Goal: Transaction & Acquisition: Purchase product/service

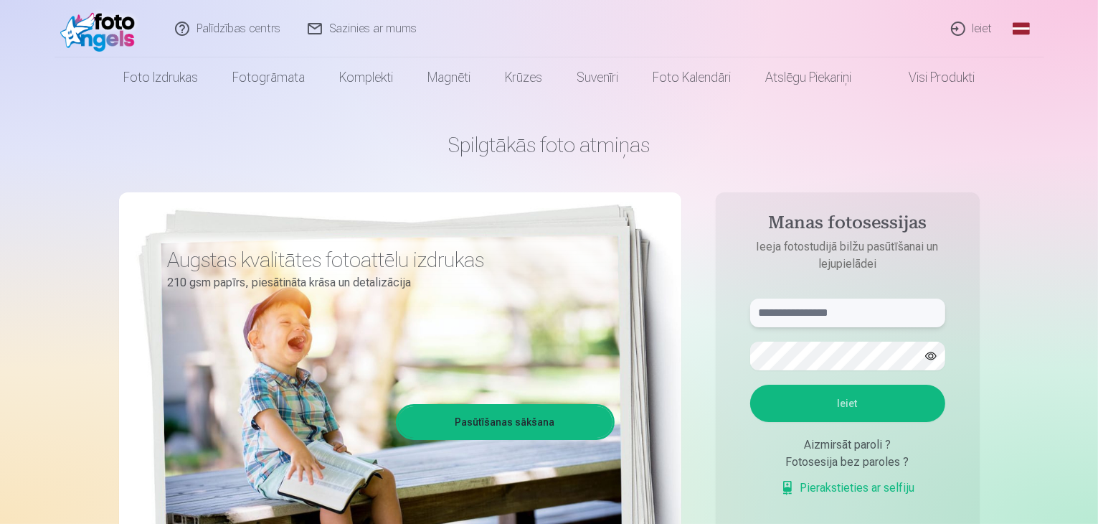
click at [838, 311] on input "text" at bounding box center [847, 312] width 195 height 29
type input "**********"
click at [927, 356] on button "button" at bounding box center [930, 355] width 27 height 27
click at [932, 351] on button "button" at bounding box center [930, 355] width 27 height 27
click at [898, 392] on button "Ieiet" at bounding box center [847, 402] width 195 height 37
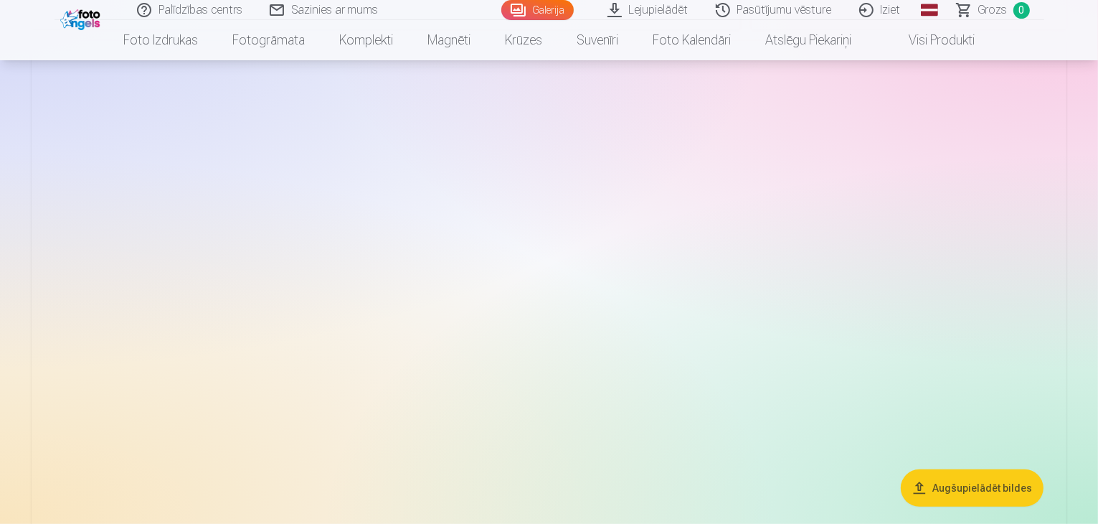
scroll to position [602, 0]
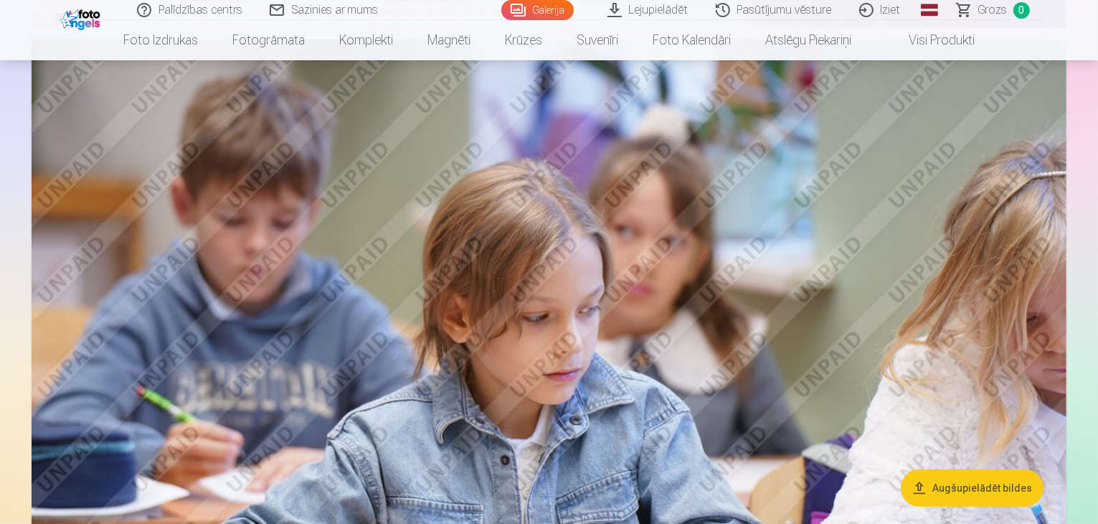
click at [781, 235] on img at bounding box center [549, 384] width 1035 height 690
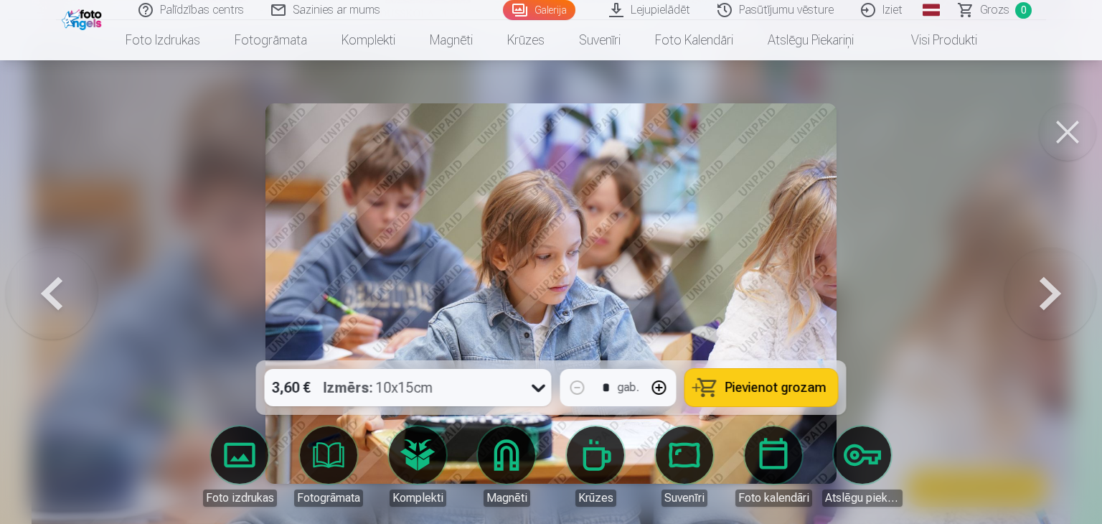
click at [1041, 263] on button at bounding box center [1050, 293] width 92 height 105
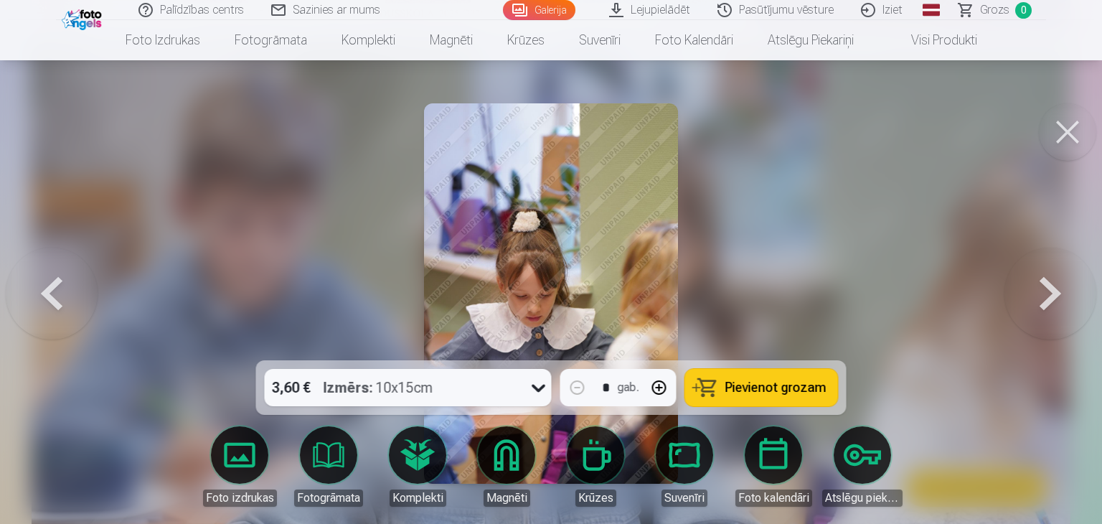
click at [1071, 133] on button at bounding box center [1066, 131] width 57 height 57
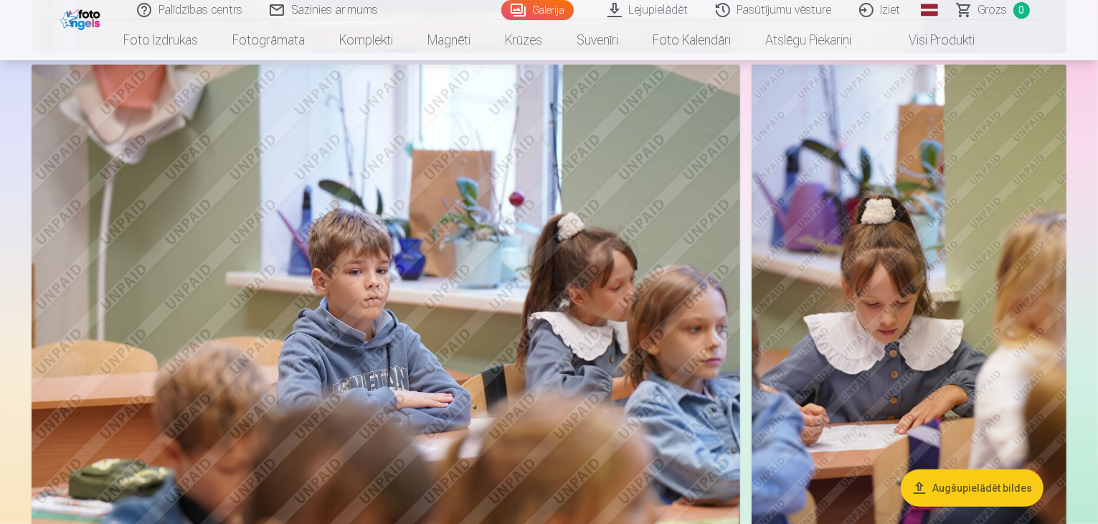
scroll to position [1291, 0]
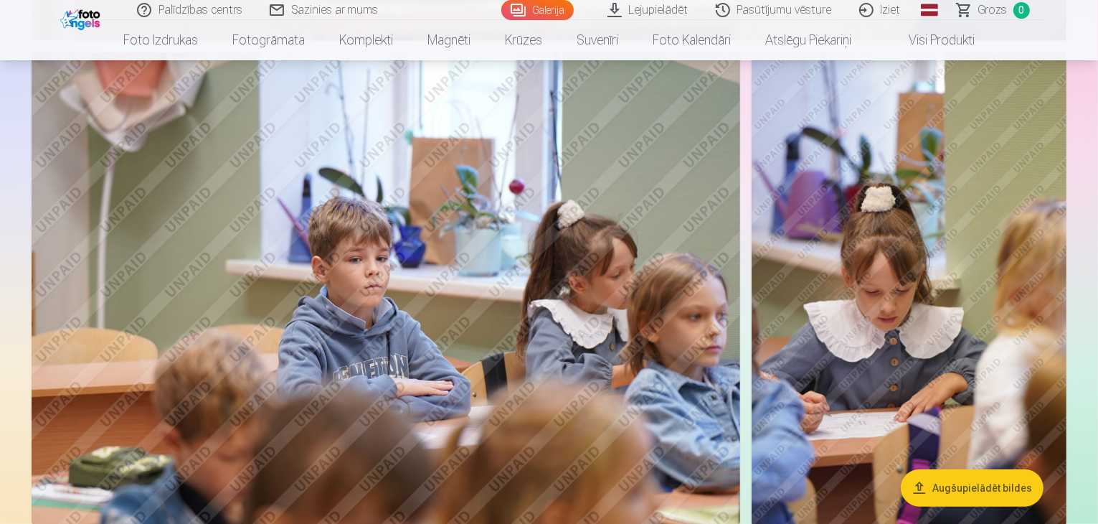
click at [364, 247] on img at bounding box center [386, 288] width 709 height 472
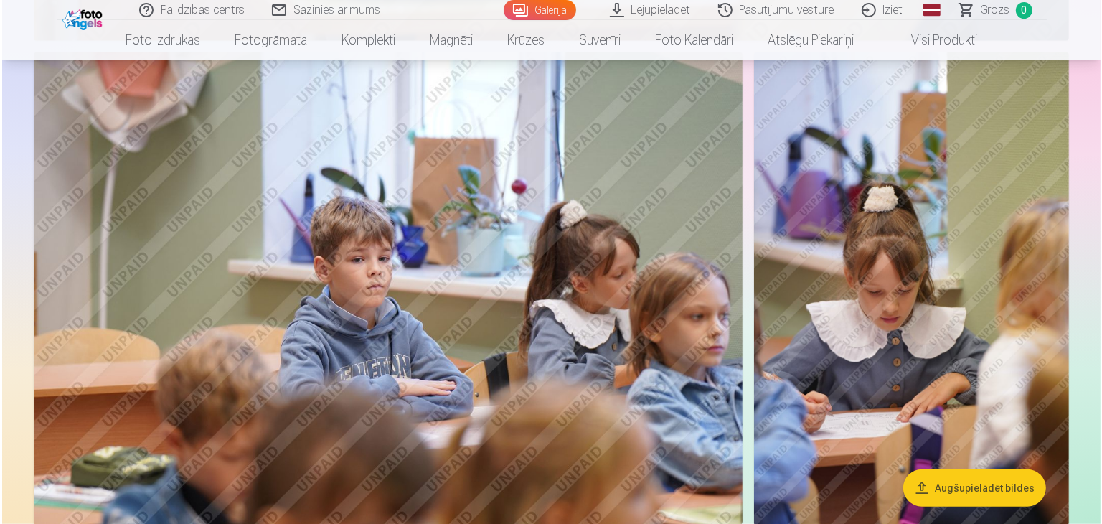
scroll to position [1292, 0]
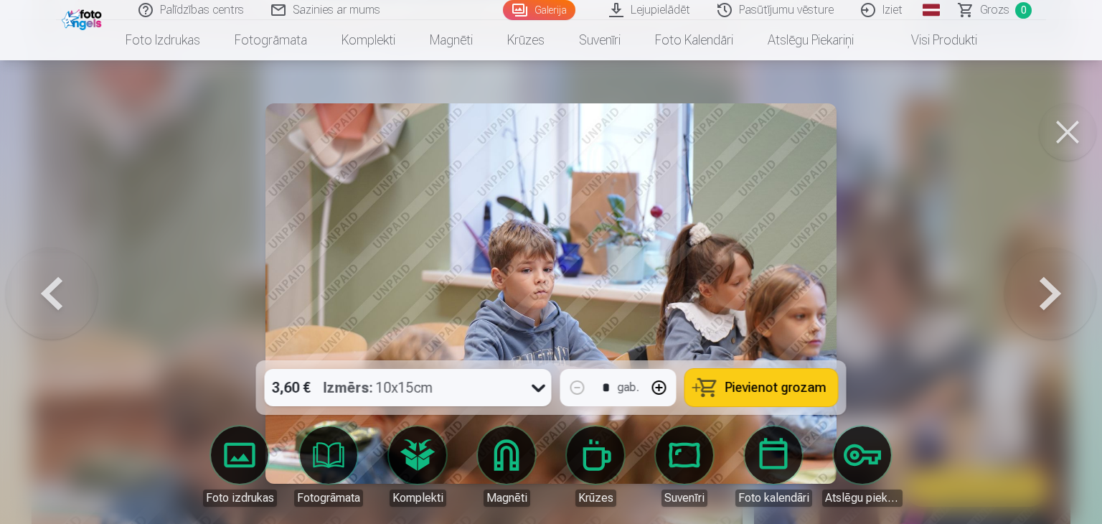
click at [364, 247] on img at bounding box center [550, 293] width 570 height 380
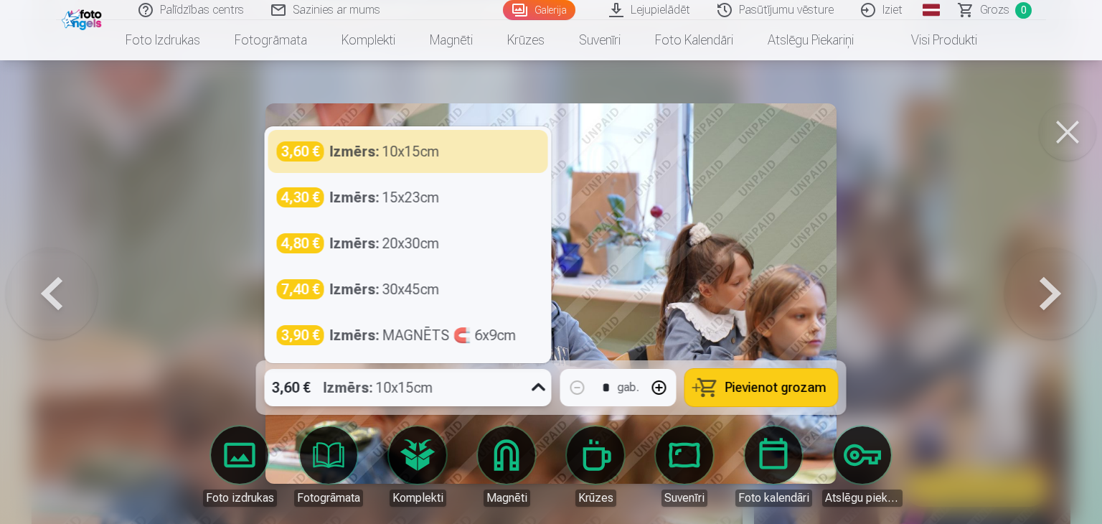
click at [488, 370] on div "3,60 € Izmērs : 10x15cm" at bounding box center [395, 387] width 260 height 37
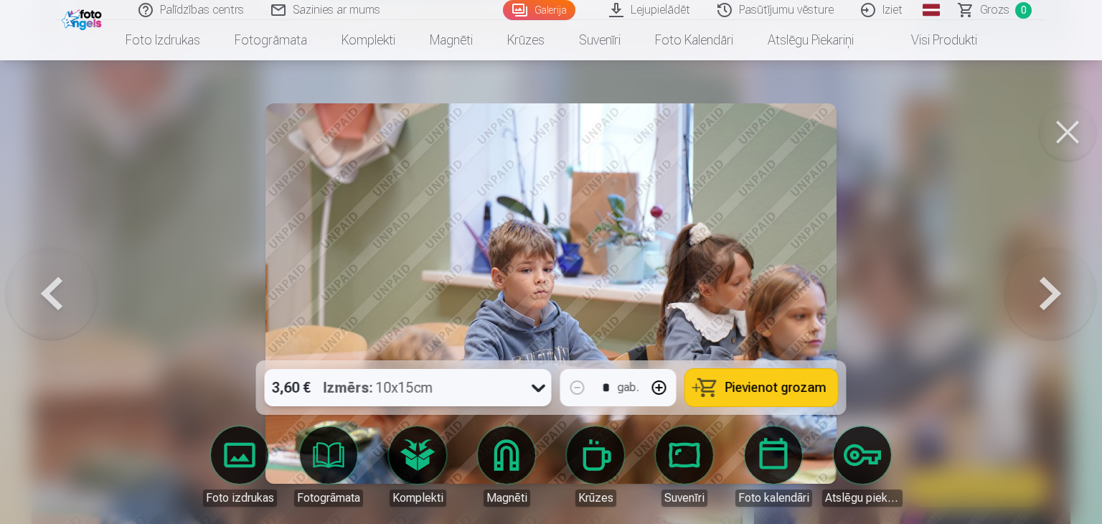
click at [529, 397] on icon at bounding box center [538, 387] width 23 height 23
click at [1061, 133] on button at bounding box center [1066, 131] width 57 height 57
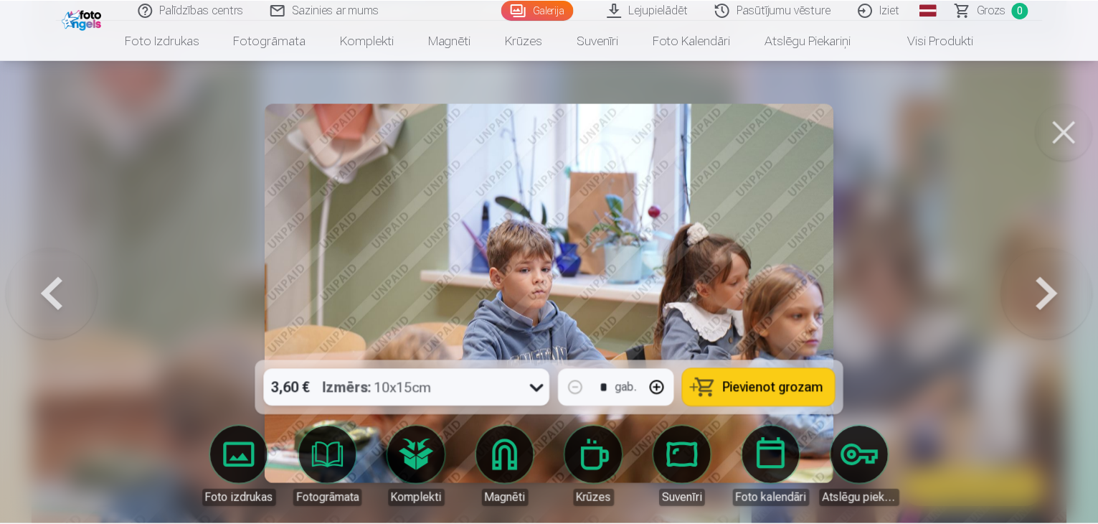
scroll to position [1291, 0]
